Goal: Task Accomplishment & Management: Use online tool/utility

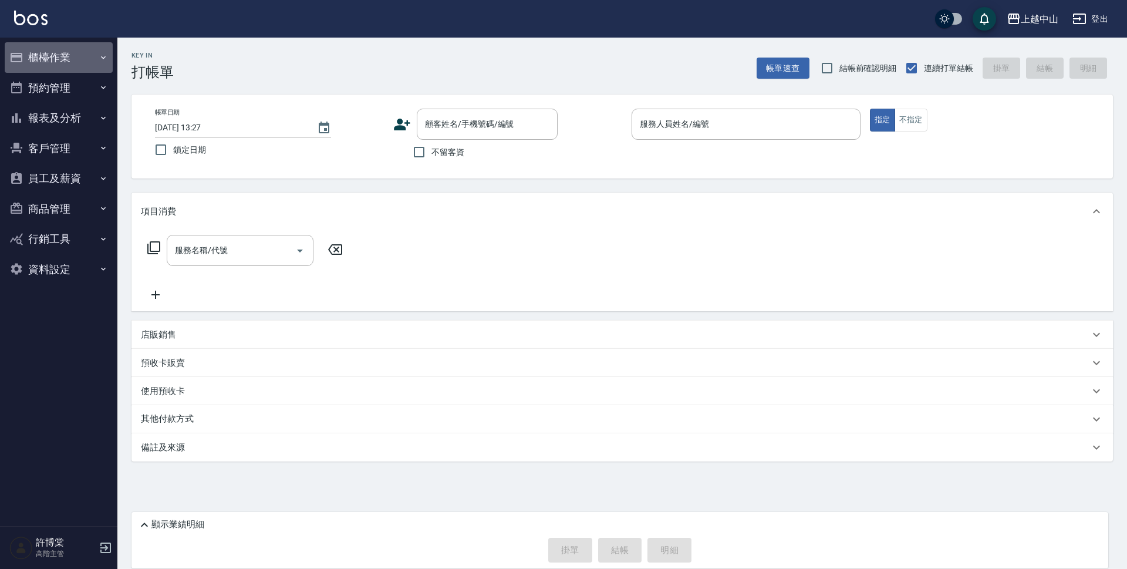
click at [69, 54] on button "櫃檯作業" at bounding box center [59, 57] width 108 height 31
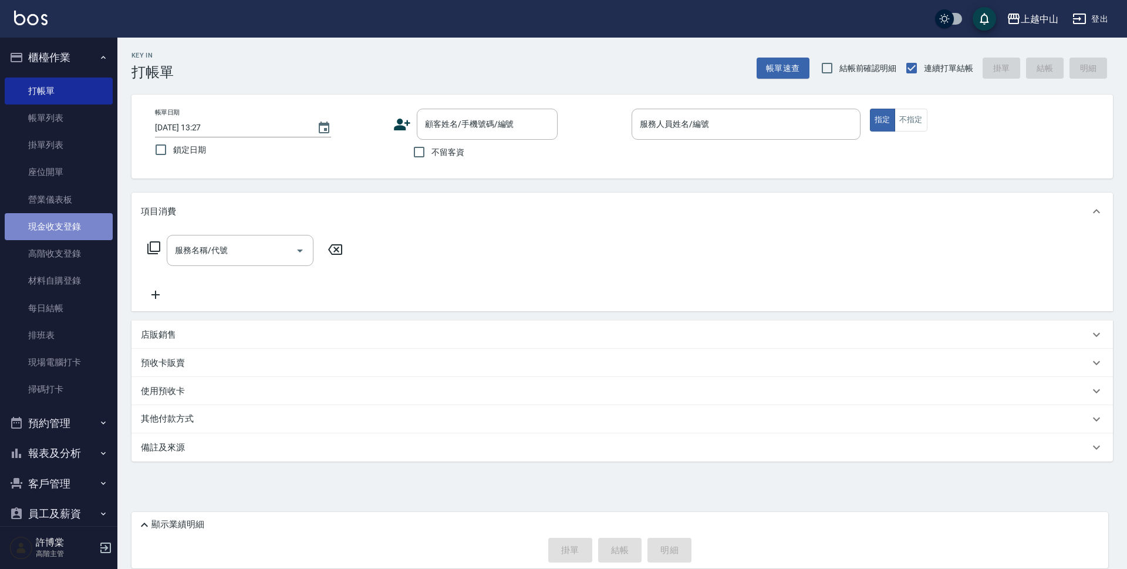
click at [79, 235] on link "現金收支登錄" at bounding box center [59, 226] width 108 height 27
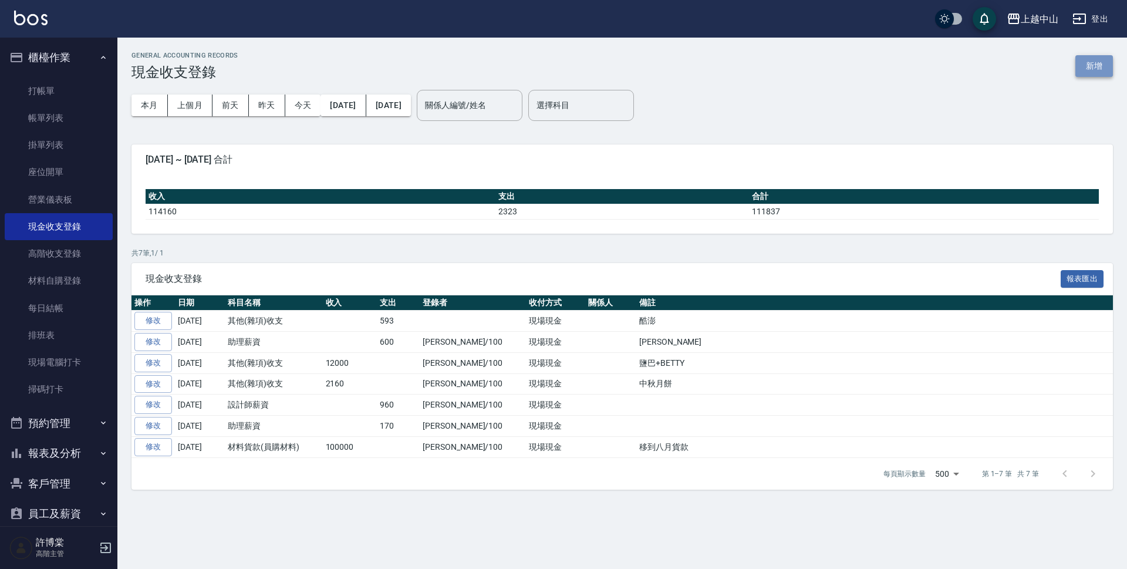
click at [1103, 60] on button "新增" at bounding box center [1094, 66] width 38 height 22
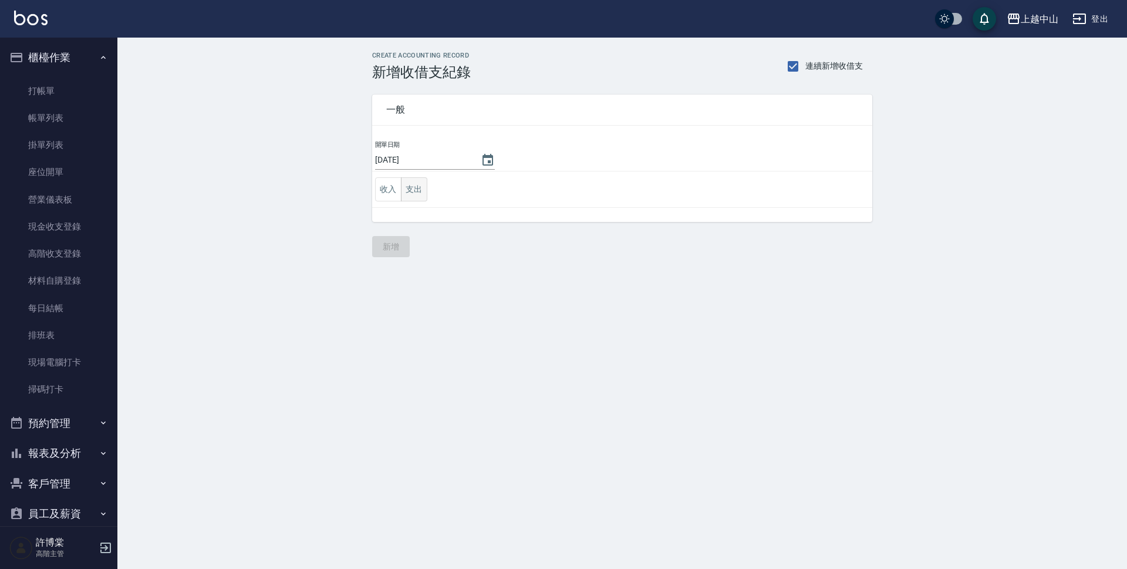
click at [418, 184] on button "支出" at bounding box center [414, 189] width 26 height 24
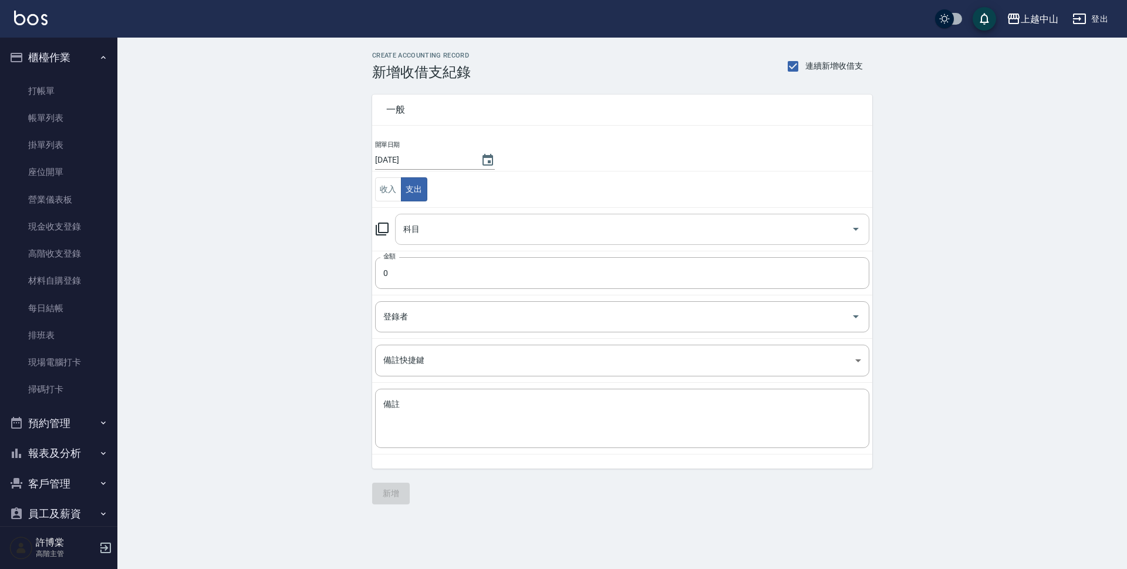
click at [434, 238] on input "科目" at bounding box center [623, 229] width 446 height 21
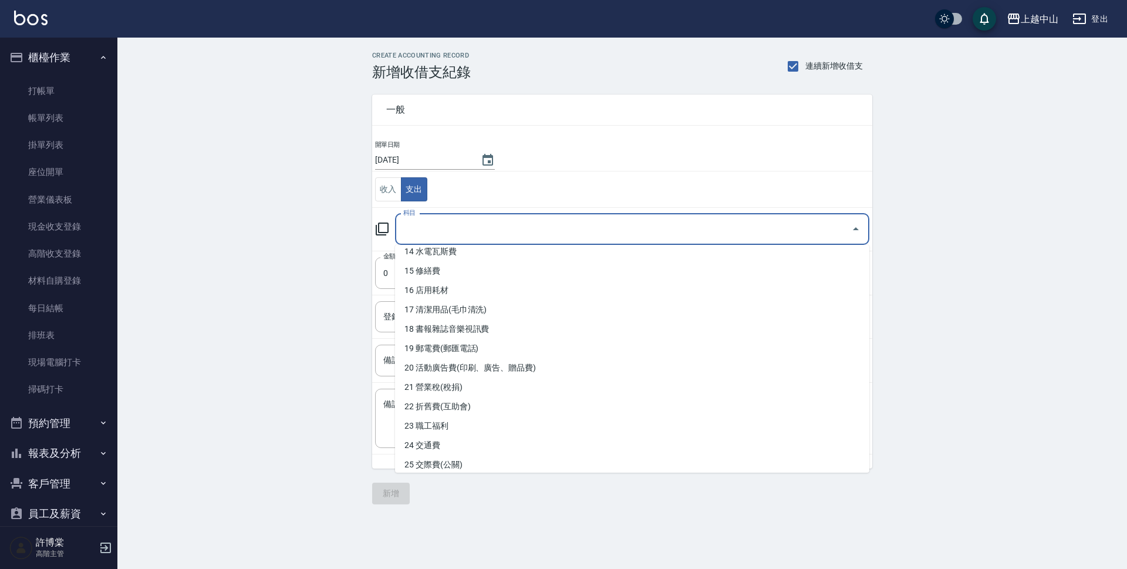
scroll to position [273, 0]
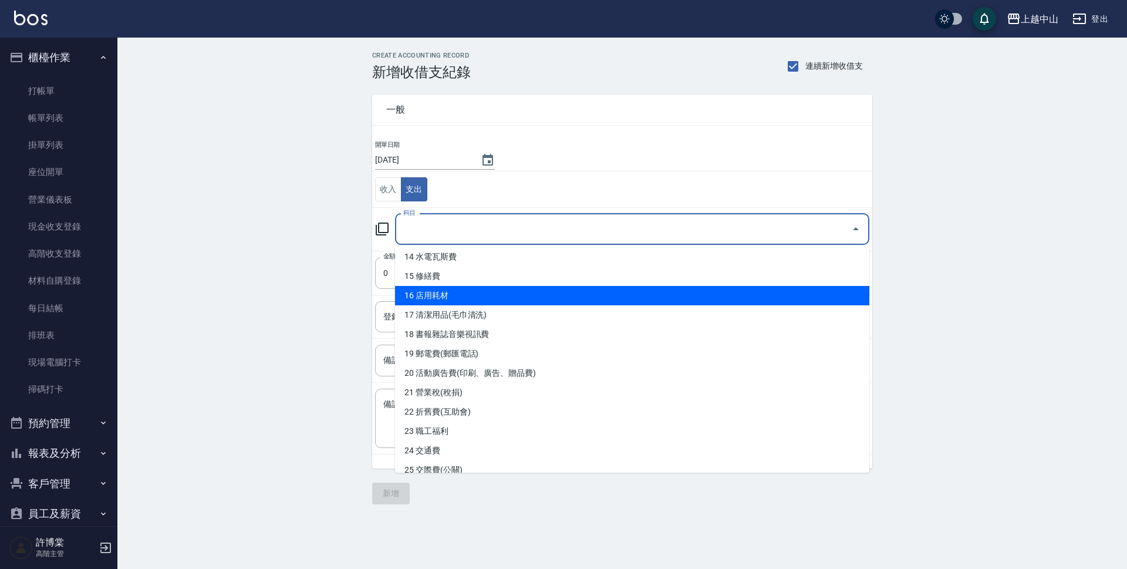
click at [640, 290] on li "16 店用耗材" at bounding box center [632, 295] width 474 height 19
type input "16 店用耗材"
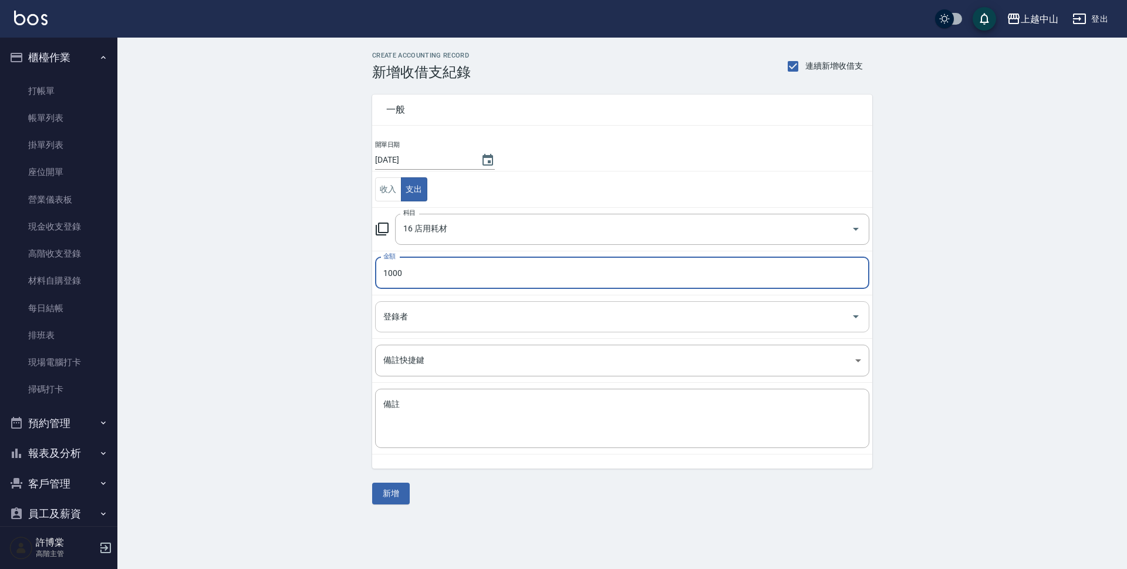
type input "1000"
click at [577, 312] on input "登錄者" at bounding box center [613, 316] width 466 height 21
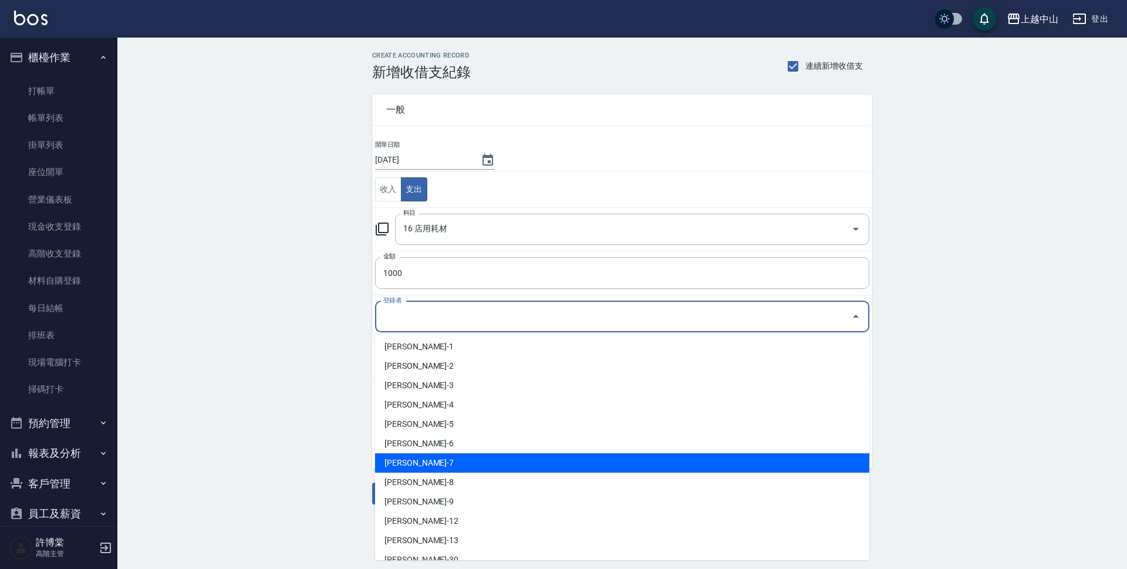
scroll to position [130, 0]
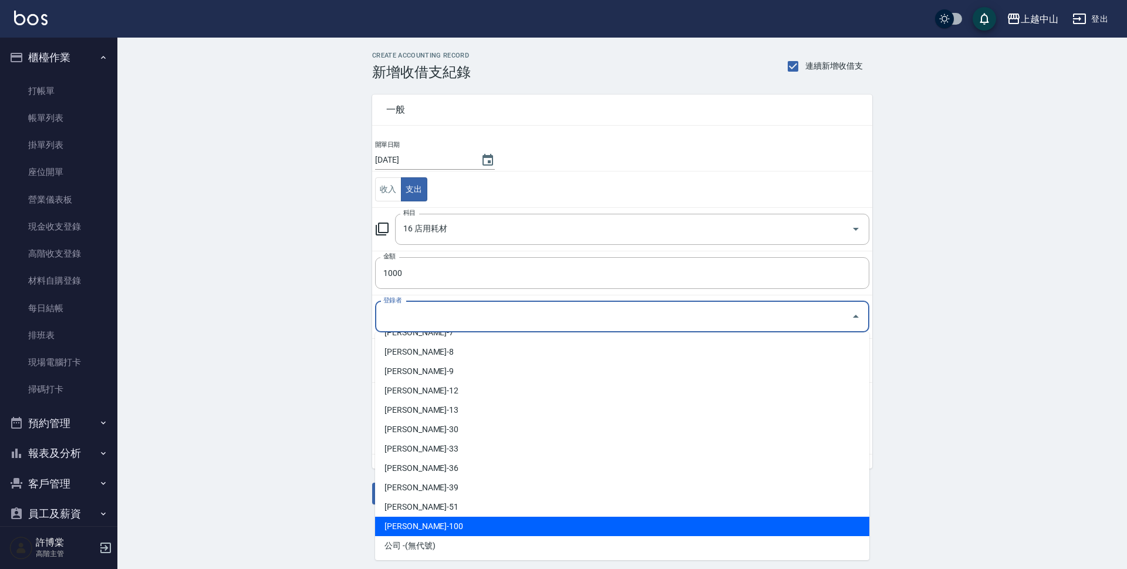
click at [739, 532] on li "許博棠-100" at bounding box center [622, 525] width 494 height 19
type input "許博棠-100"
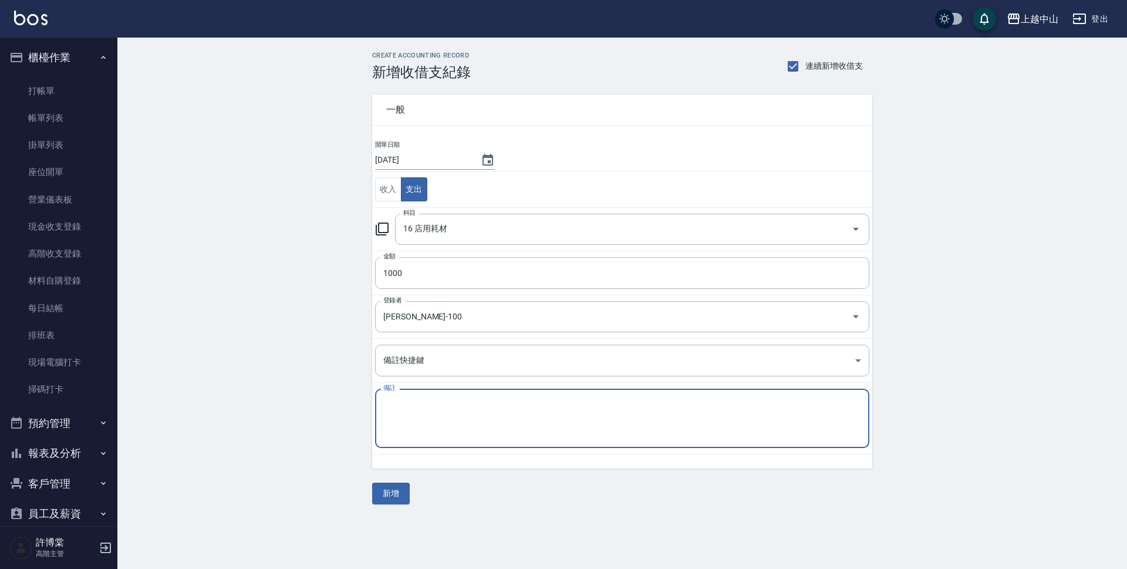
click at [438, 408] on textarea "備註" at bounding box center [622, 418] width 478 height 40
type textarea "杯水"
click at [387, 489] on button "新增" at bounding box center [391, 493] width 38 height 22
